Goal: Task Accomplishment & Management: Use online tool/utility

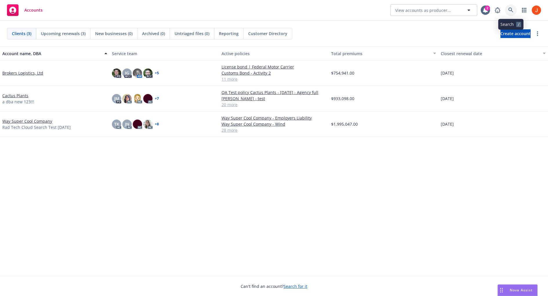
click at [508, 8] on icon at bounding box center [510, 10] width 5 height 5
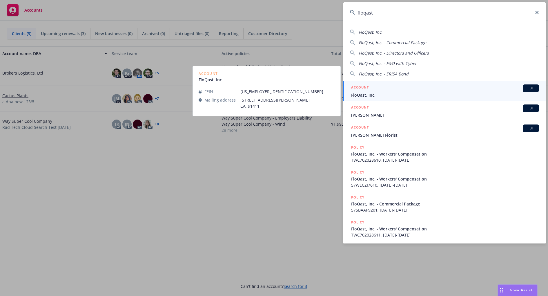
type input "floqast"
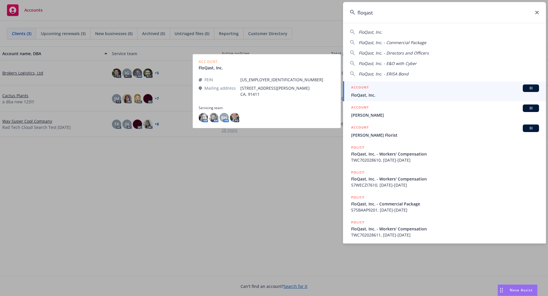
click at [398, 94] on span "FloQast, Inc." at bounding box center [445, 95] width 188 height 6
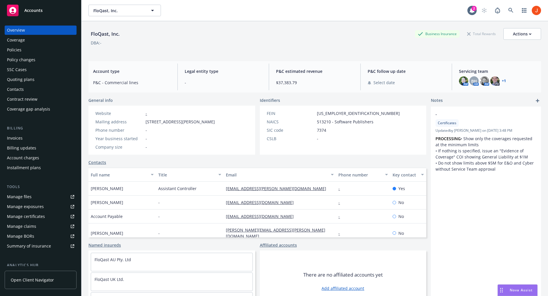
click at [31, 48] on div "Policies" at bounding box center [40, 49] width 67 height 9
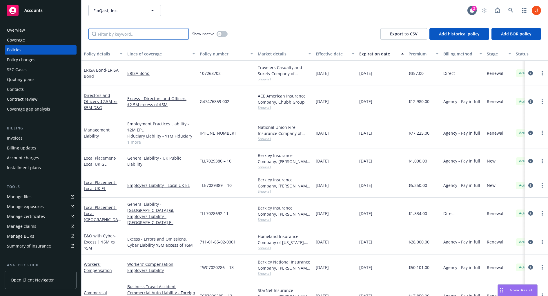
click at [159, 33] on input "Filter by keyword..." at bounding box center [138, 34] width 100 height 12
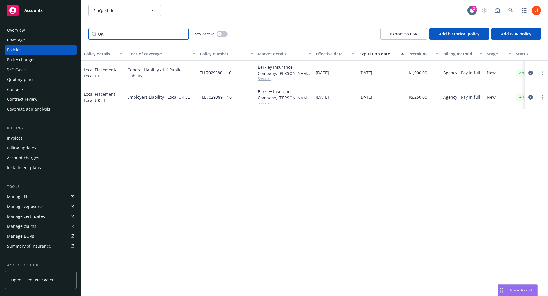
type input "UK"
drag, startPoint x: 235, startPoint y: 73, endPoint x: 200, endPoint y: 73, distance: 35.6
click at [200, 73] on div "TLL7029380 – 10" at bounding box center [226, 73] width 58 height 24
copy span "TLL7029380 – 10"
drag, startPoint x: 233, startPoint y: 96, endPoint x: 199, endPoint y: 99, distance: 33.7
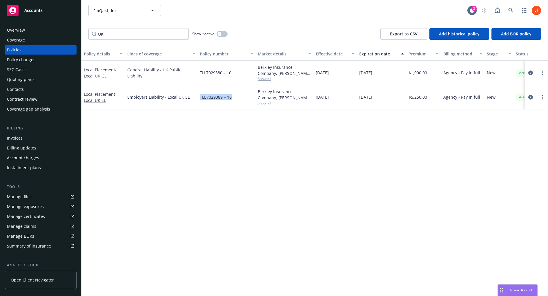
click at [199, 99] on div "TLE7029389 – 10" at bounding box center [226, 97] width 58 height 24
copy span "TLE7029389 – 10"
click at [110, 73] on div "Local Placement - Local UK GL" at bounding box center [103, 73] width 39 height 12
click at [109, 69] on link "Local Placement - Local UK GL" at bounding box center [100, 73] width 33 height 12
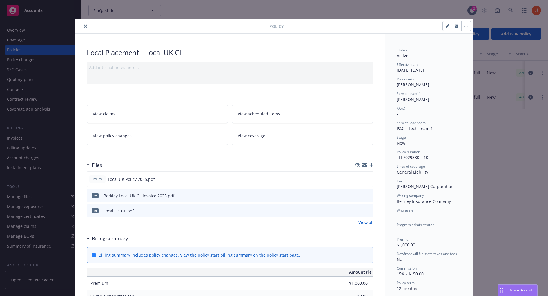
click at [466, 25] on icon "button" at bounding box center [465, 25] width 3 height 1
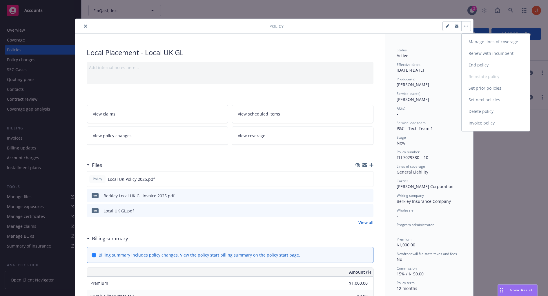
click at [479, 121] on link "Invoice policy" at bounding box center [495, 123] width 68 height 12
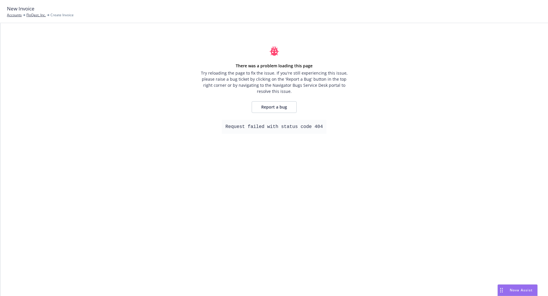
click at [337, 111] on div "There was a problem loading this page Try reloading the page to fix the issue. …" at bounding box center [274, 89] width 148 height 87
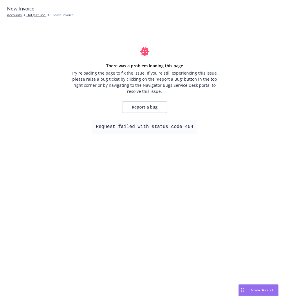
click at [220, 174] on div "There was a problem loading this page Try reloading the page to fix the issue. …" at bounding box center [144, 159] width 288 height 272
click at [263, 103] on div "There was a problem loading this page Try reloading the page to fix the issue. …" at bounding box center [144, 159] width 288 height 272
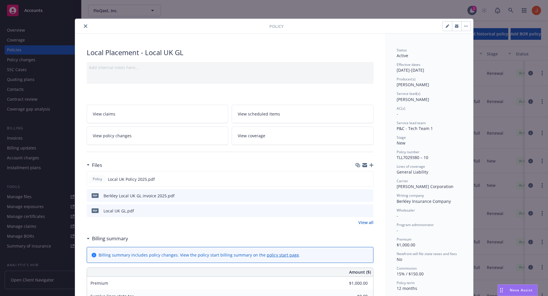
click at [82, 26] on button "close" at bounding box center [85, 26] width 7 height 7
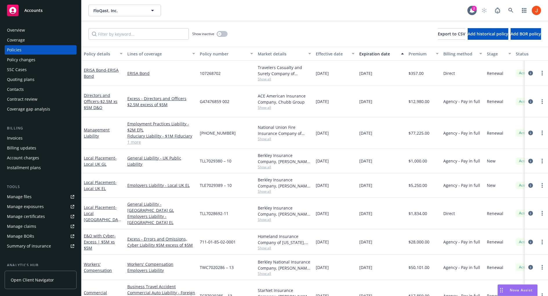
click at [27, 136] on div "Invoices" at bounding box center [40, 137] width 67 height 9
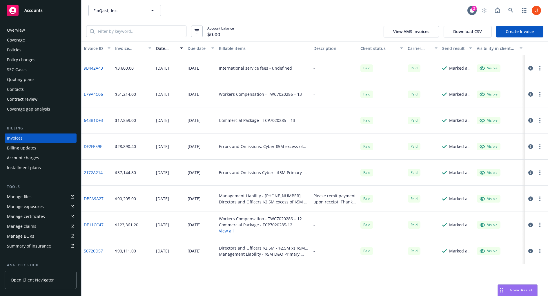
click at [288, 28] on link "Create Invoice" at bounding box center [519, 32] width 47 height 12
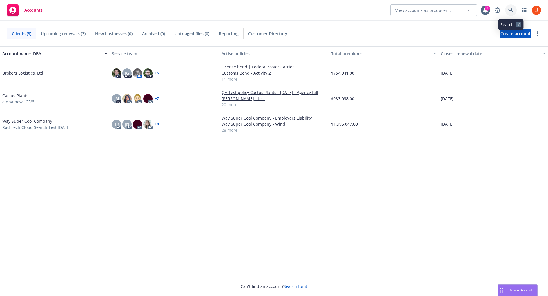
click at [509, 10] on icon at bounding box center [510, 10] width 5 height 5
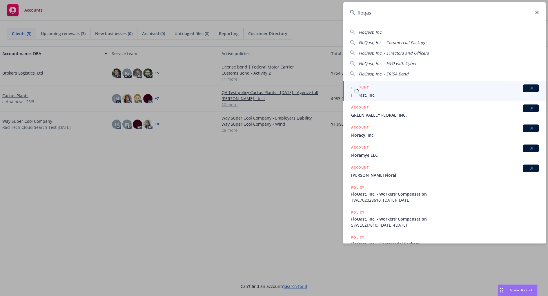
type input "floqas"
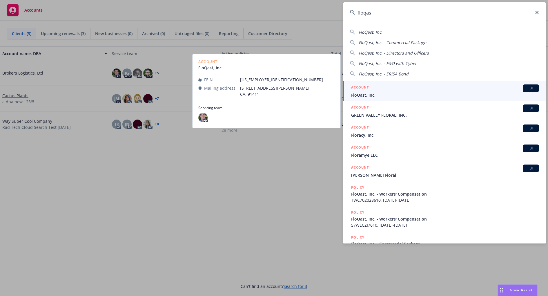
click at [438, 94] on span "FloQast, Inc." at bounding box center [445, 95] width 188 height 6
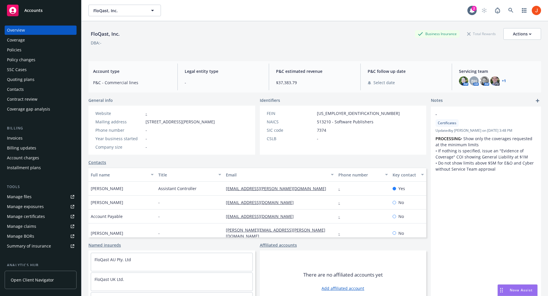
click at [24, 51] on div "Policies" at bounding box center [40, 49] width 67 height 9
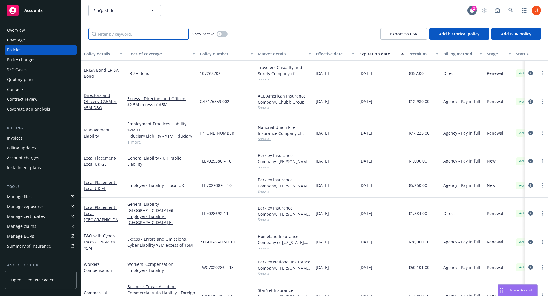
click at [138, 30] on input "Filter by keyword..." at bounding box center [138, 34] width 100 height 12
paste input "TLE7029389 – 10"
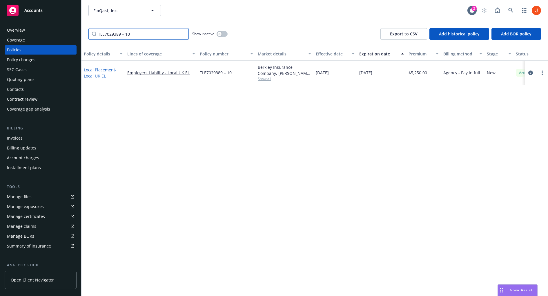
type input "TLE7029389 – 10"
click at [105, 70] on link "Local Placement - Local UK EL" at bounding box center [100, 73] width 33 height 12
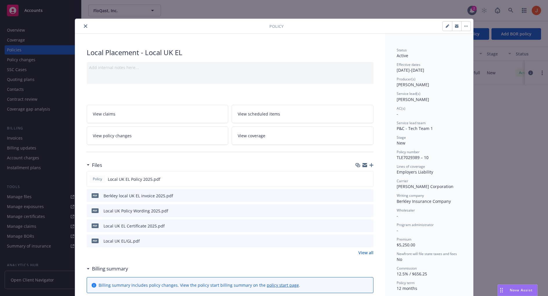
click at [177, 136] on link "View policy changes" at bounding box center [158, 135] width 142 height 18
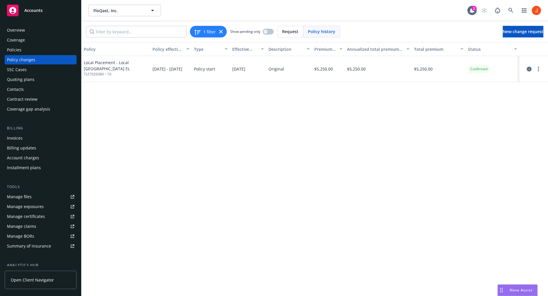
click at [528, 69] on icon "circleInformation" at bounding box center [528, 69] width 5 height 5
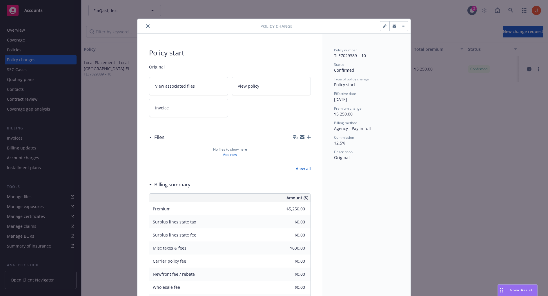
click at [147, 26] on icon "close" at bounding box center [147, 25] width 3 height 3
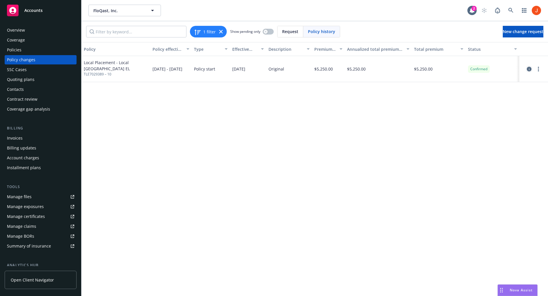
click at [528, 68] on icon "circleInformation" at bounding box center [528, 69] width 5 height 5
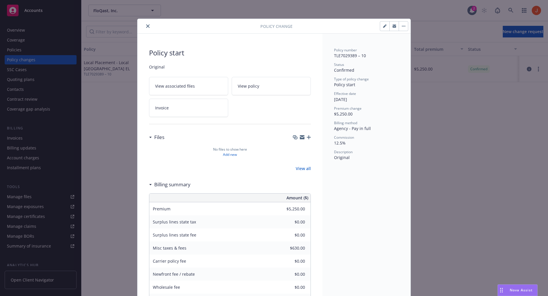
click at [147, 25] on icon "close" at bounding box center [147, 25] width 3 height 3
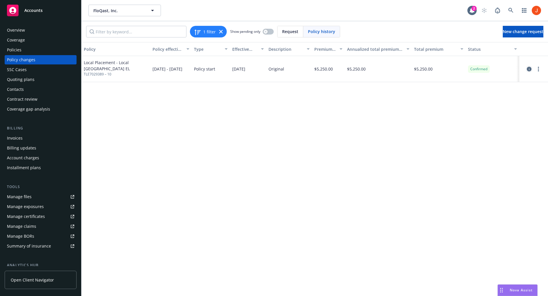
click at [529, 69] on icon "circleInformation" at bounding box center [528, 69] width 5 height 5
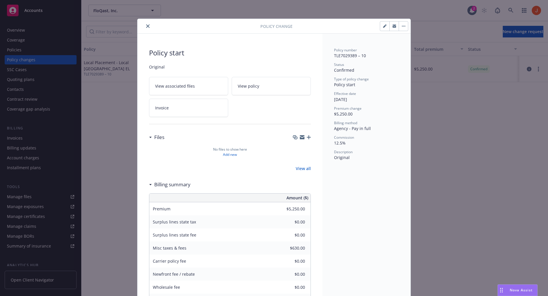
scroll to position [17, 0]
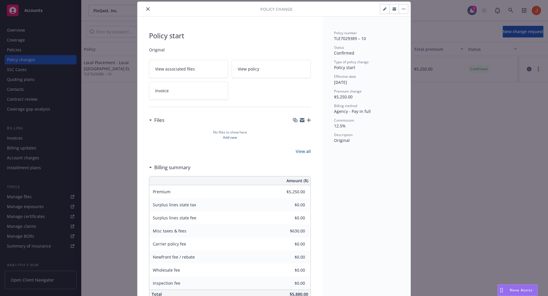
drag, startPoint x: 148, startPoint y: 8, endPoint x: 197, endPoint y: 89, distance: 94.8
click at [197, 89] on div "Policy Change Policy start Original View associated files View policy Invoice F…" at bounding box center [273, 157] width 273 height 310
click at [197, 89] on link "Invoice" at bounding box center [188, 90] width 79 height 18
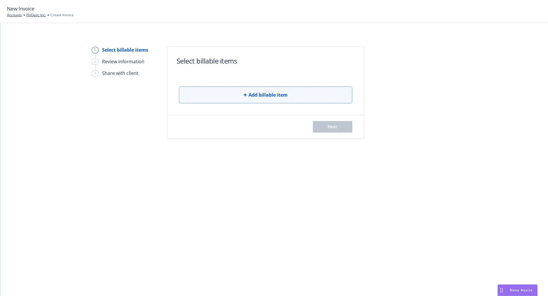
click at [279, 92] on span "Add billable item" at bounding box center [267, 94] width 39 height 7
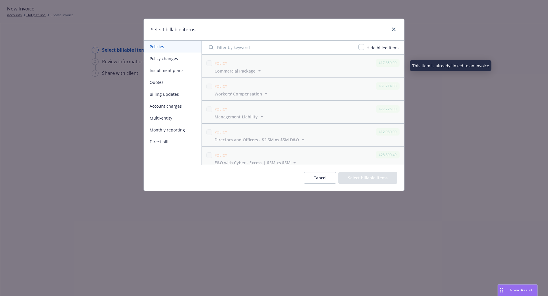
click at [230, 48] on input "Filter by keyword" at bounding box center [280, 47] width 150 height 12
paste input "TLE7029389 – 10"
type input "TLE7029389 – 10"
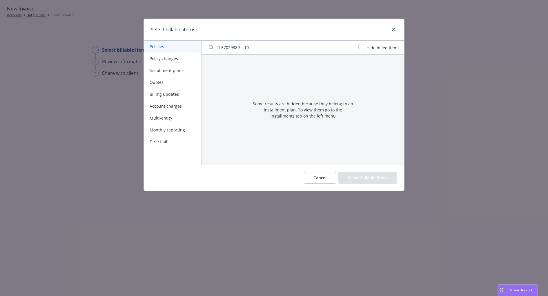
click at [350, 48] on input "TLE7029389 – 10" at bounding box center [280, 47] width 150 height 12
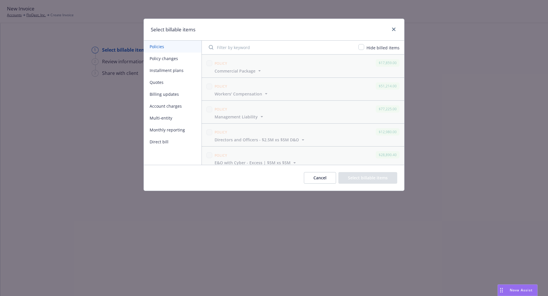
click at [168, 73] on button "Installment plans" at bounding box center [173, 70] width 58 height 12
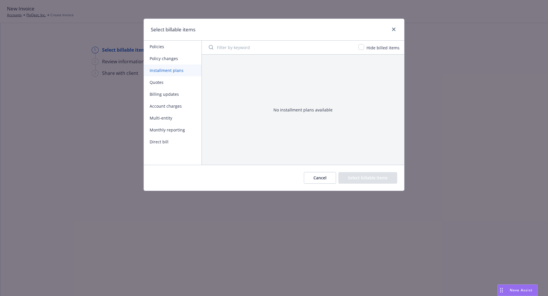
click at [167, 59] on button "Policy changes" at bounding box center [173, 58] width 58 height 12
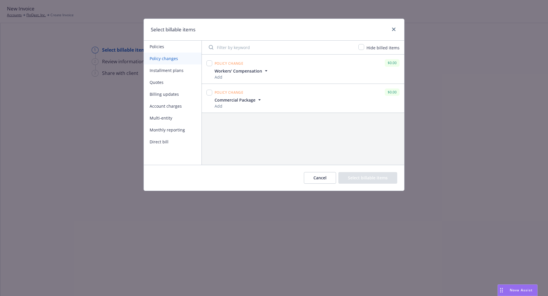
click at [245, 77] on span "Add" at bounding box center [241, 77] width 54 height 6
click at [258, 70] on span "Workers' Compensation" at bounding box center [238, 71] width 48 height 6
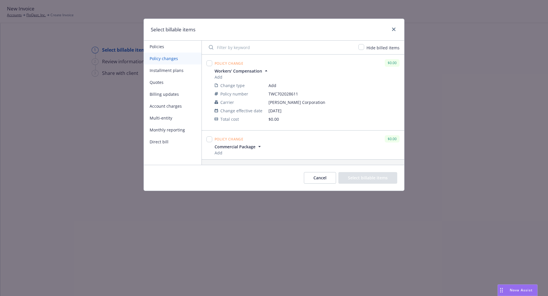
click at [258, 70] on span "Workers' Compensation" at bounding box center [238, 71] width 48 height 6
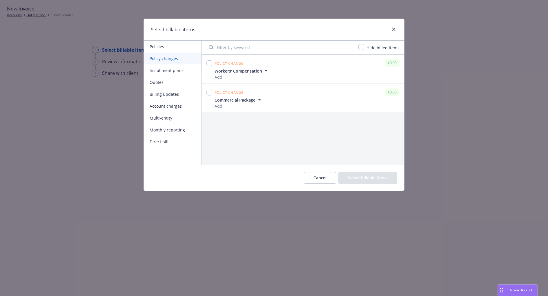
click at [167, 98] on button "Billing updates" at bounding box center [173, 94] width 58 height 12
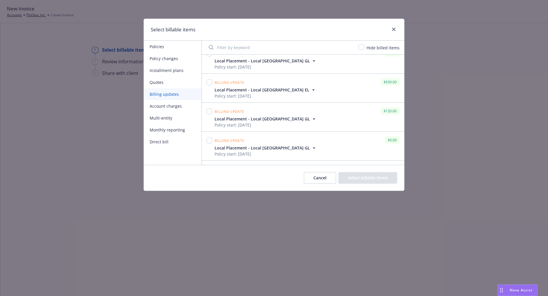
scroll to position [100, 0]
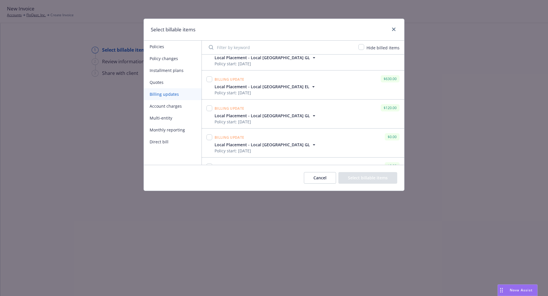
click at [252, 86] on span "Local Placement - Local [GEOGRAPHIC_DATA] EL" at bounding box center [261, 86] width 95 height 6
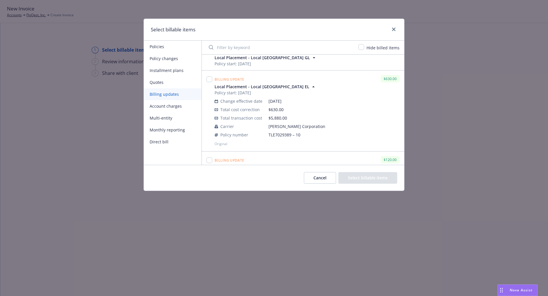
click at [252, 86] on span "Local Placement - Local [GEOGRAPHIC_DATA] EL" at bounding box center [261, 86] width 95 height 6
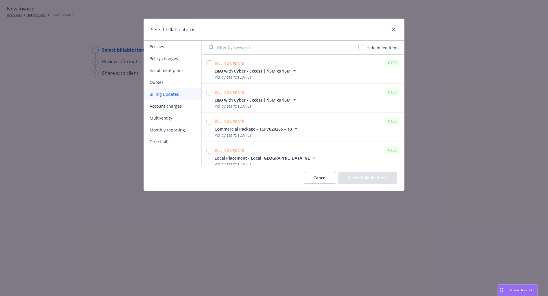
scroll to position [67, 0]
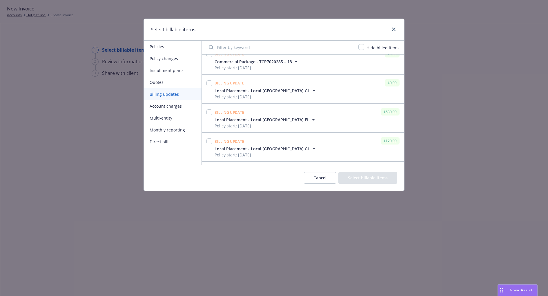
click at [270, 91] on span "Local Placement - Local [GEOGRAPHIC_DATA] GL" at bounding box center [261, 91] width 95 height 6
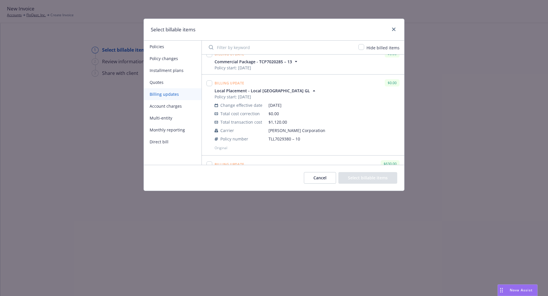
click at [270, 91] on span "Local Placement - Local [GEOGRAPHIC_DATA] GL" at bounding box center [261, 91] width 95 height 6
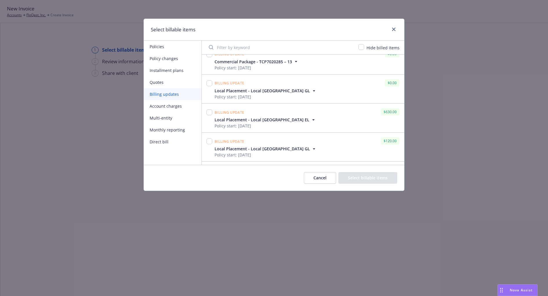
click at [271, 114] on div "Billing update $630.00" at bounding box center [306, 112] width 187 height 10
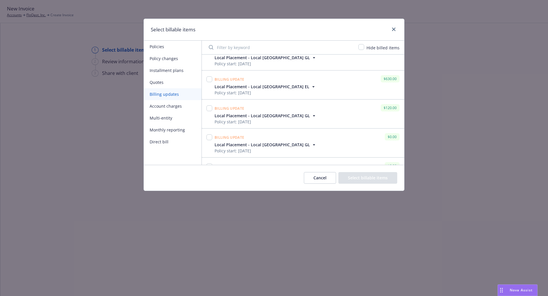
scroll to position [103, 0]
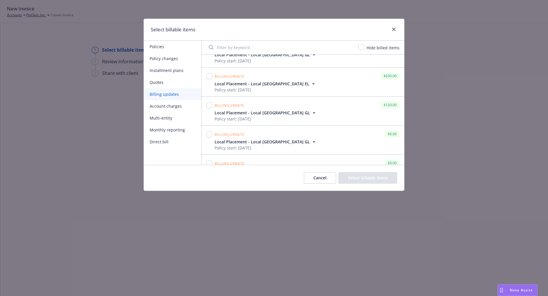
click at [269, 112] on span "Local Placement - Local [GEOGRAPHIC_DATA] GL" at bounding box center [261, 113] width 95 height 6
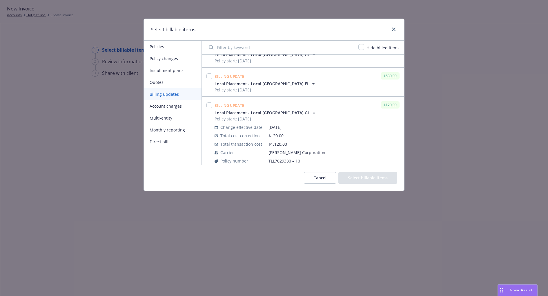
click at [269, 112] on span "Local Placement - Local [GEOGRAPHIC_DATA] GL" at bounding box center [261, 113] width 95 height 6
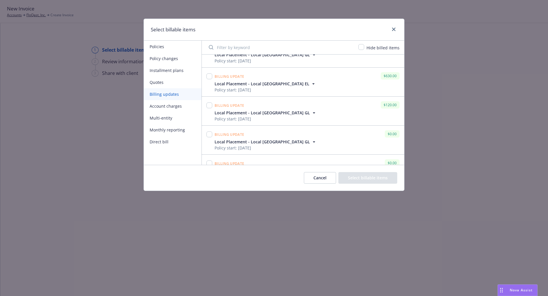
click at [262, 84] on span "Local Placement - Local [GEOGRAPHIC_DATA] EL" at bounding box center [261, 84] width 95 height 6
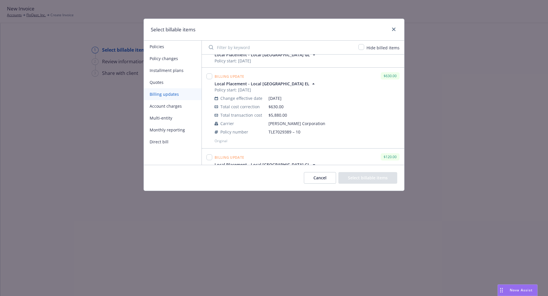
click at [263, 84] on span "Local Placement - Local [GEOGRAPHIC_DATA] EL" at bounding box center [261, 84] width 95 height 6
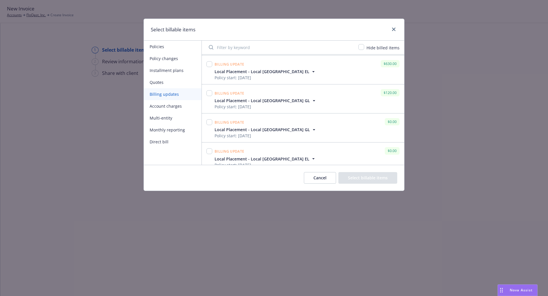
scroll to position [117, 0]
click at [257, 122] on div "Billing update $0.00" at bounding box center [306, 120] width 187 height 10
click at [257, 126] on span "Local Placement - Local [GEOGRAPHIC_DATA] GL" at bounding box center [261, 127] width 95 height 6
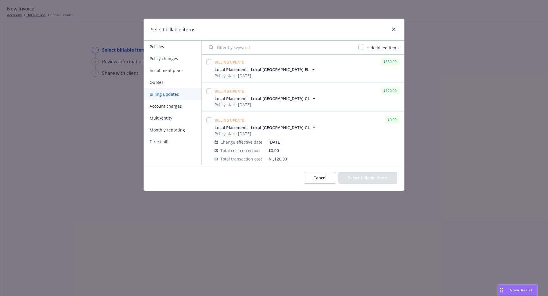
click at [257, 126] on span "Local Placement - Local [GEOGRAPHIC_DATA] GL" at bounding box center [261, 127] width 95 height 6
click at [164, 108] on button "Account charges" at bounding box center [173, 106] width 58 height 12
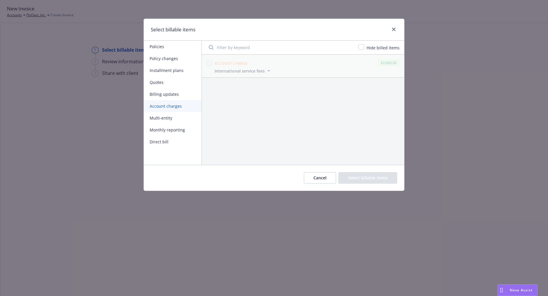
click at [170, 117] on button "Multi-entity" at bounding box center [173, 118] width 58 height 12
click at [171, 125] on button "Monthly reporting" at bounding box center [173, 130] width 58 height 12
click at [169, 139] on button "Direct bill" at bounding box center [173, 142] width 58 height 12
click at [166, 115] on button "Multi-entity" at bounding box center [173, 118] width 58 height 12
click at [165, 99] on button "Billing updates" at bounding box center [173, 94] width 58 height 12
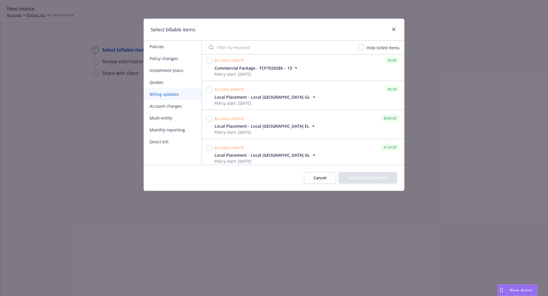
scroll to position [63, 0]
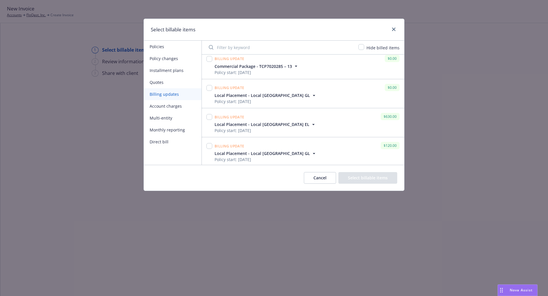
click at [240, 93] on span "Local Placement - Local [GEOGRAPHIC_DATA] GL" at bounding box center [261, 95] width 95 height 6
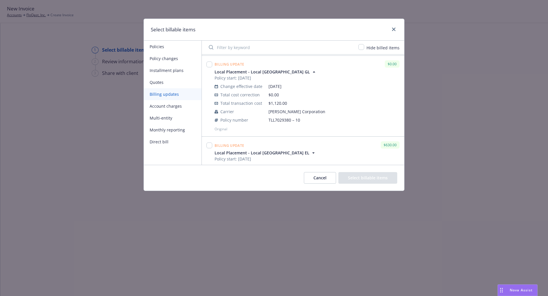
scroll to position [83, 0]
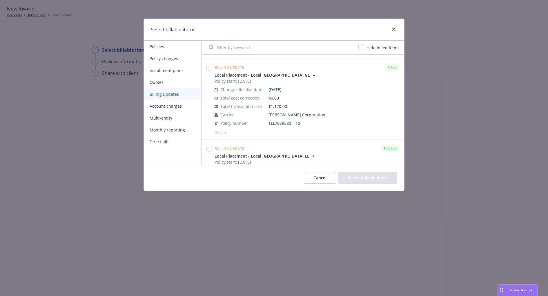
click at [241, 67] on span "Billing update" at bounding box center [229, 67] width 30 height 5
click at [254, 72] on span "Local Placement - Local [GEOGRAPHIC_DATA] GL" at bounding box center [261, 75] width 95 height 6
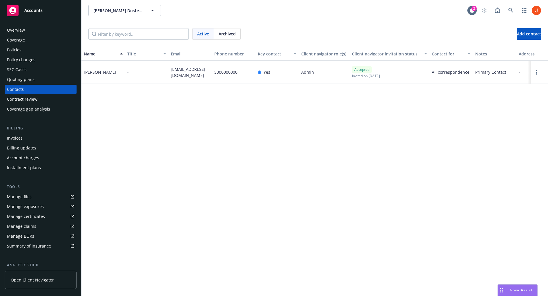
click at [263, 117] on div "Name Title Email Phone number Key contact Client navigator role(s) Client navig…" at bounding box center [314, 171] width 466 height 249
click at [221, 70] on span "5300000000" at bounding box center [225, 72] width 23 height 6
click at [221, 74] on span "5300000000" at bounding box center [225, 72] width 23 height 6
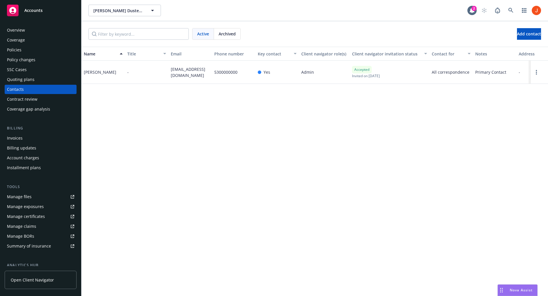
click at [225, 112] on div "Name Title Email Phone number Key contact Client navigator role(s) Client navig…" at bounding box center [314, 171] width 466 height 249
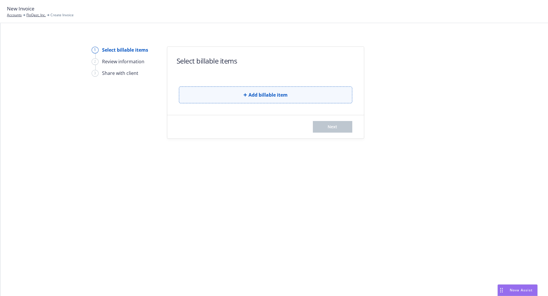
click at [225, 91] on button "Add billable item" at bounding box center [265, 94] width 173 height 17
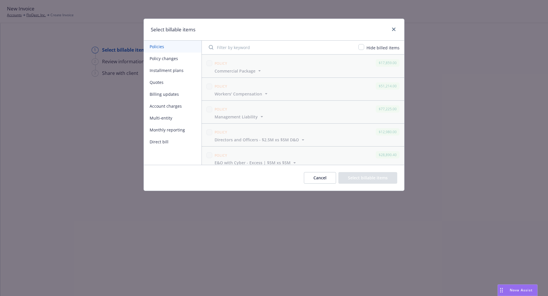
click at [173, 62] on button "Policy changes" at bounding box center [173, 58] width 58 height 12
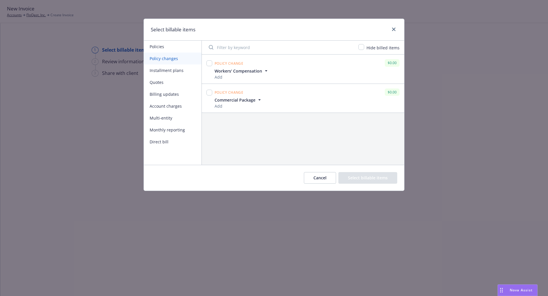
click at [172, 70] on button "Installment plans" at bounding box center [173, 70] width 58 height 12
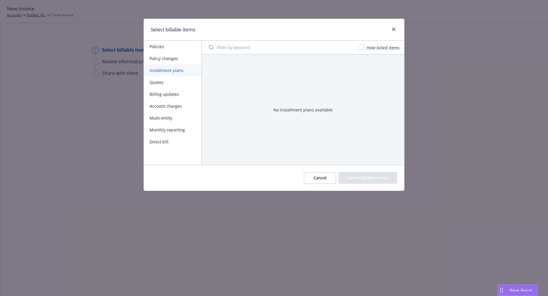
click at [174, 92] on button "Billing updates" at bounding box center [173, 94] width 58 height 12
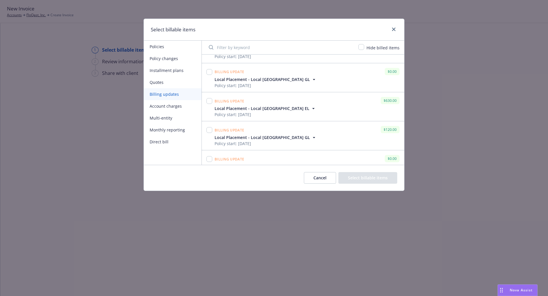
scroll to position [98, 0]
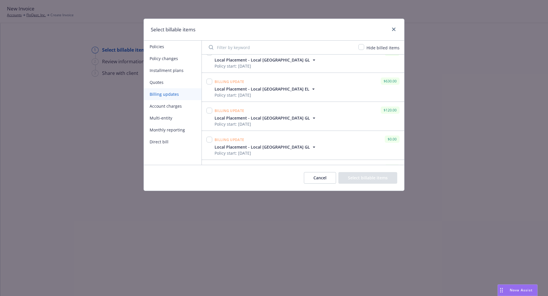
click at [271, 82] on div "Billing update $630.00" at bounding box center [306, 81] width 187 height 10
click at [310, 86] on icon "button" at bounding box center [313, 89] width 6 height 6
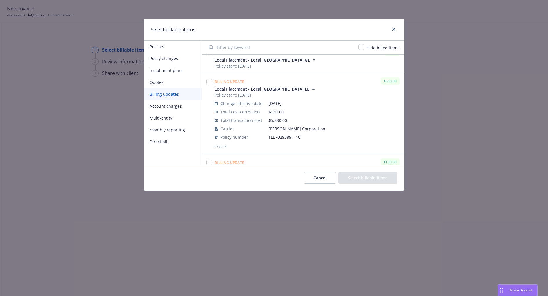
click at [268, 88] on span "Local Placement - Local [GEOGRAPHIC_DATA] EL" at bounding box center [261, 89] width 95 height 6
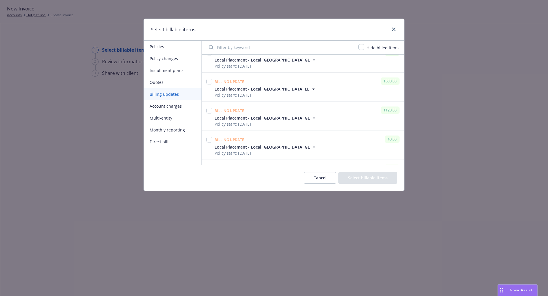
click at [265, 115] on span "Local Placement - Local [GEOGRAPHIC_DATA] GL" at bounding box center [261, 118] width 95 height 6
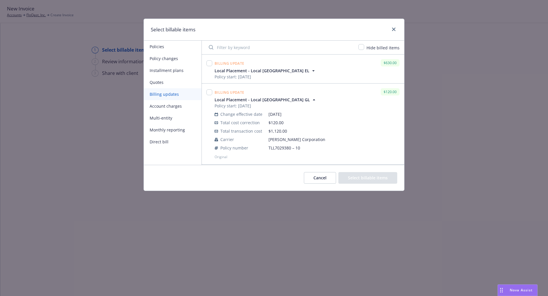
scroll to position [120, 0]
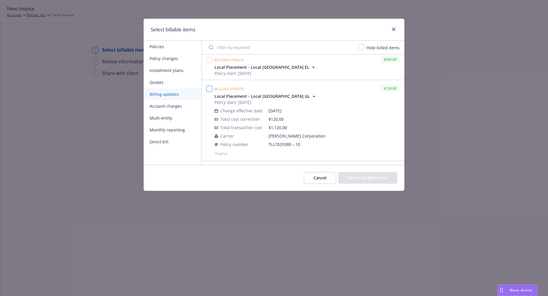
click at [210, 87] on input "checkbox" at bounding box center [209, 89] width 6 height 6
checkbox input "false"
click at [260, 68] on span "Local Placement - Local [GEOGRAPHIC_DATA] EL" at bounding box center [261, 67] width 95 height 6
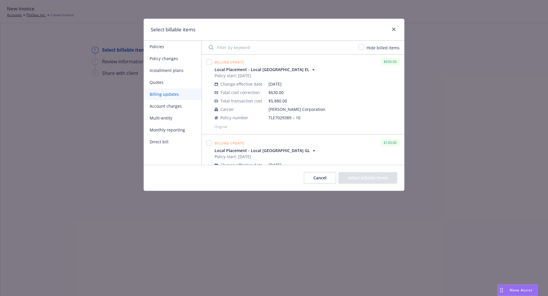
scroll to position [119, 0]
click at [271, 66] on span "Local Placement - Local [GEOGRAPHIC_DATA] EL" at bounding box center [261, 67] width 95 height 6
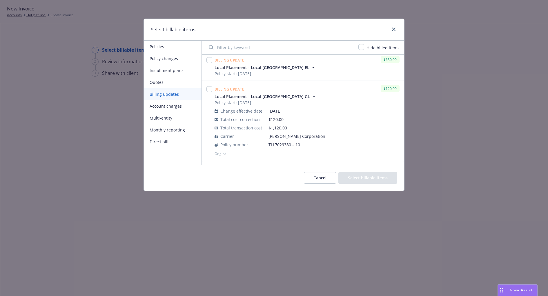
click at [271, 66] on span "Local Placement - Local [GEOGRAPHIC_DATA] EL" at bounding box center [261, 67] width 95 height 6
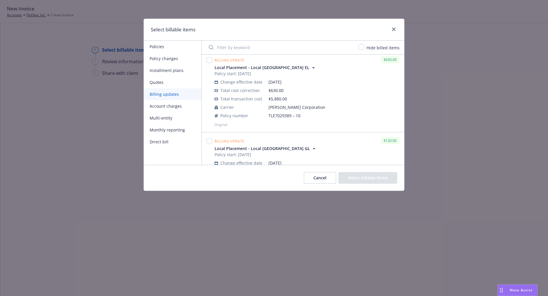
click at [271, 66] on span "Local Placement - Local [GEOGRAPHIC_DATA] EL" at bounding box center [261, 67] width 95 height 6
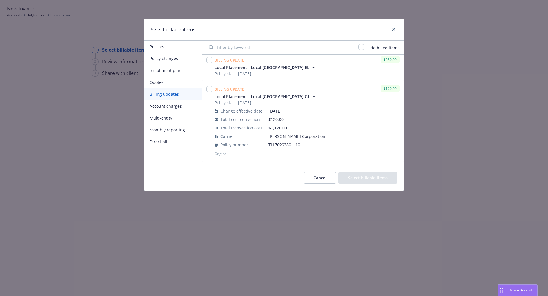
click at [263, 97] on span "Local Placement - Local [GEOGRAPHIC_DATA] GL" at bounding box center [261, 96] width 95 height 6
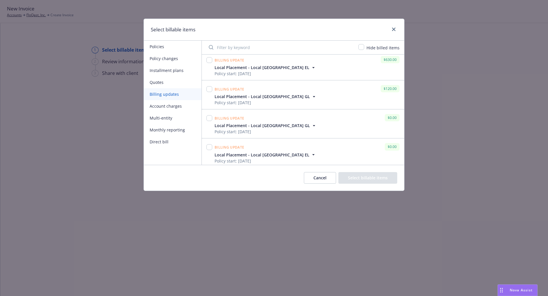
click at [260, 124] on span "Local Placement - Local [GEOGRAPHIC_DATA] GL" at bounding box center [261, 125] width 95 height 6
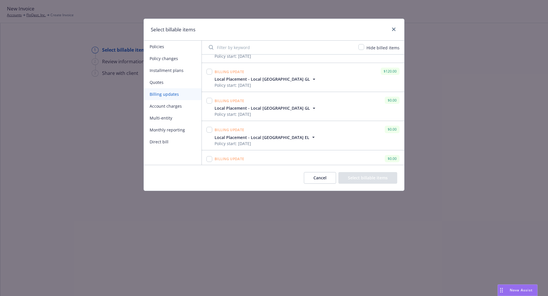
scroll to position [138, 0]
click at [265, 133] on span "Local Placement - Local [GEOGRAPHIC_DATA] EL" at bounding box center [261, 136] width 95 height 6
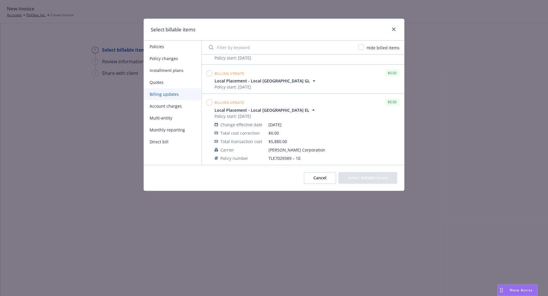
scroll to position [176, 0]
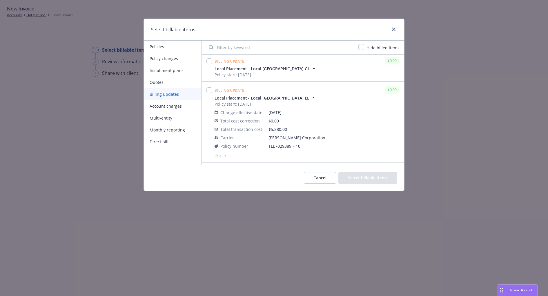
click at [265, 96] on span "Local Placement - Local [GEOGRAPHIC_DATA] EL" at bounding box center [261, 98] width 95 height 6
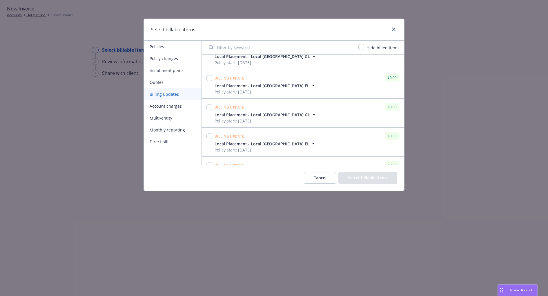
scroll to position [196, 0]
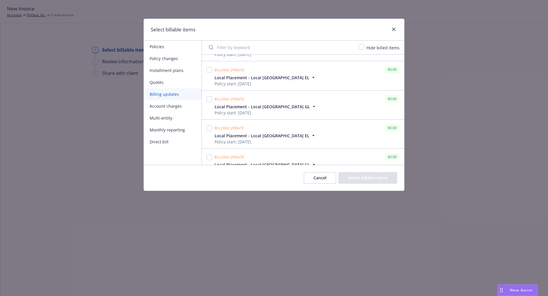
click at [265, 96] on div "Billing update $0.00" at bounding box center [306, 99] width 187 height 10
click at [265, 105] on span "Local Placement - Local [GEOGRAPHIC_DATA] GL" at bounding box center [261, 106] width 95 height 6
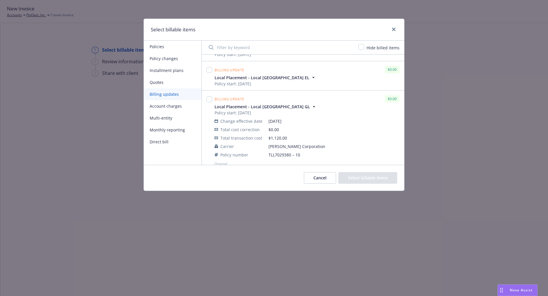
click at [265, 105] on span "Local Placement - Local [GEOGRAPHIC_DATA] GL" at bounding box center [261, 106] width 95 height 6
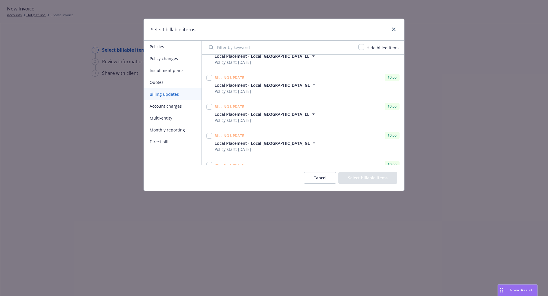
click at [264, 109] on div "Billing update $0.00" at bounding box center [306, 106] width 187 height 10
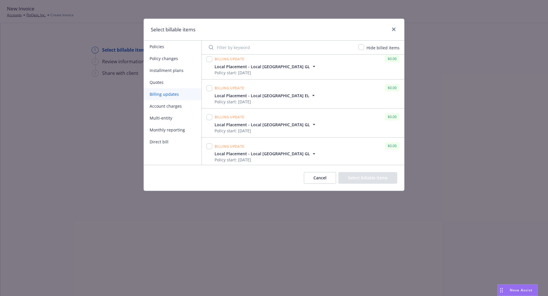
scroll to position [0, 0]
